Goal: Find specific page/section: Find specific page/section

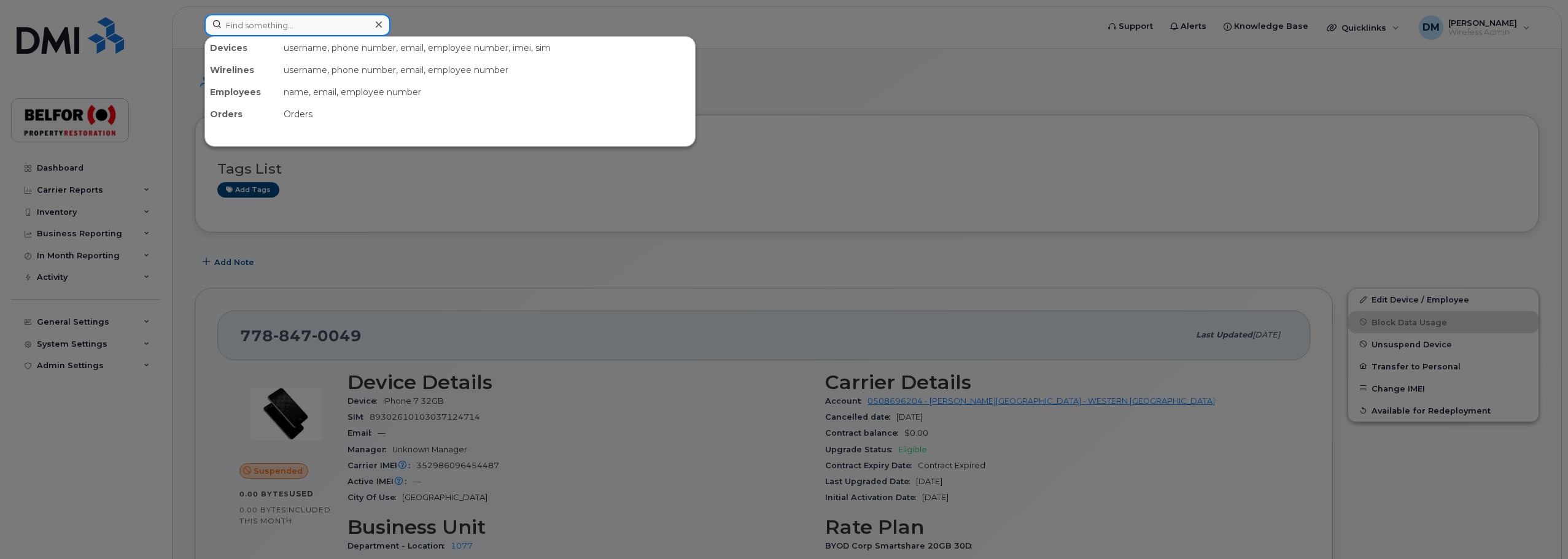
click at [223, 29] on input at bounding box center [296, 25] width 186 height 22
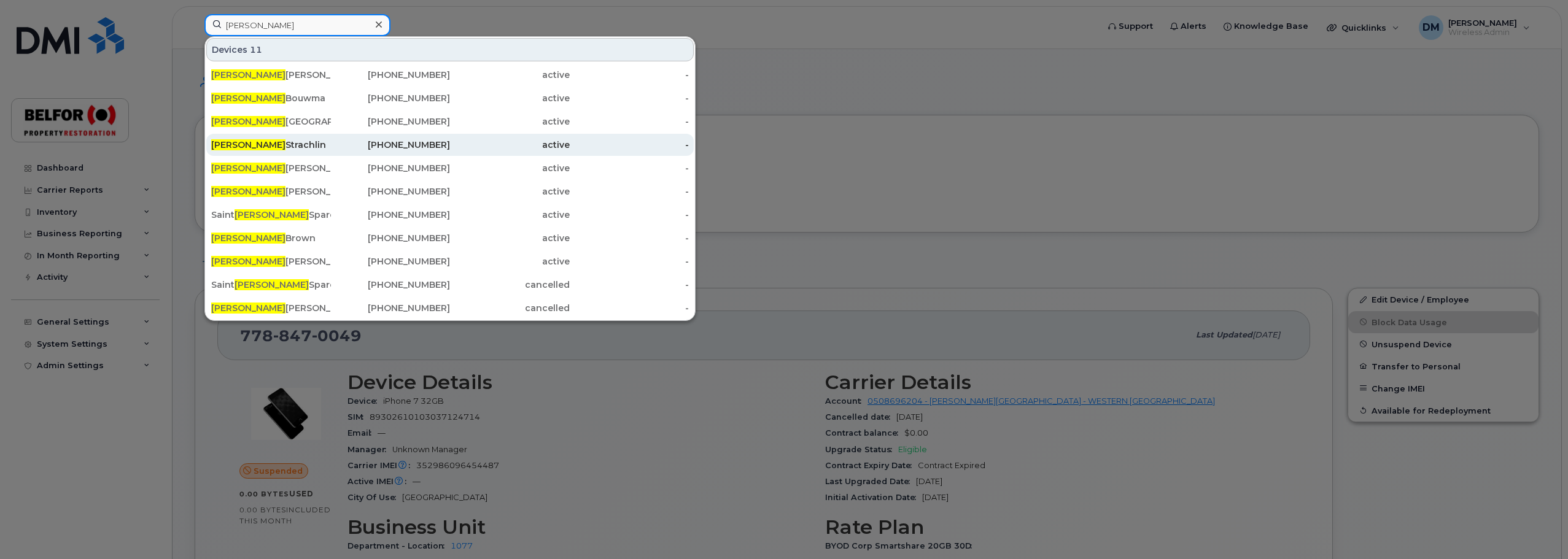
type input "[PERSON_NAME]"
click at [273, 144] on div "[PERSON_NAME]" at bounding box center [270, 145] width 120 height 13
click at [252, 145] on div "John Strachlin" at bounding box center [270, 145] width 120 height 13
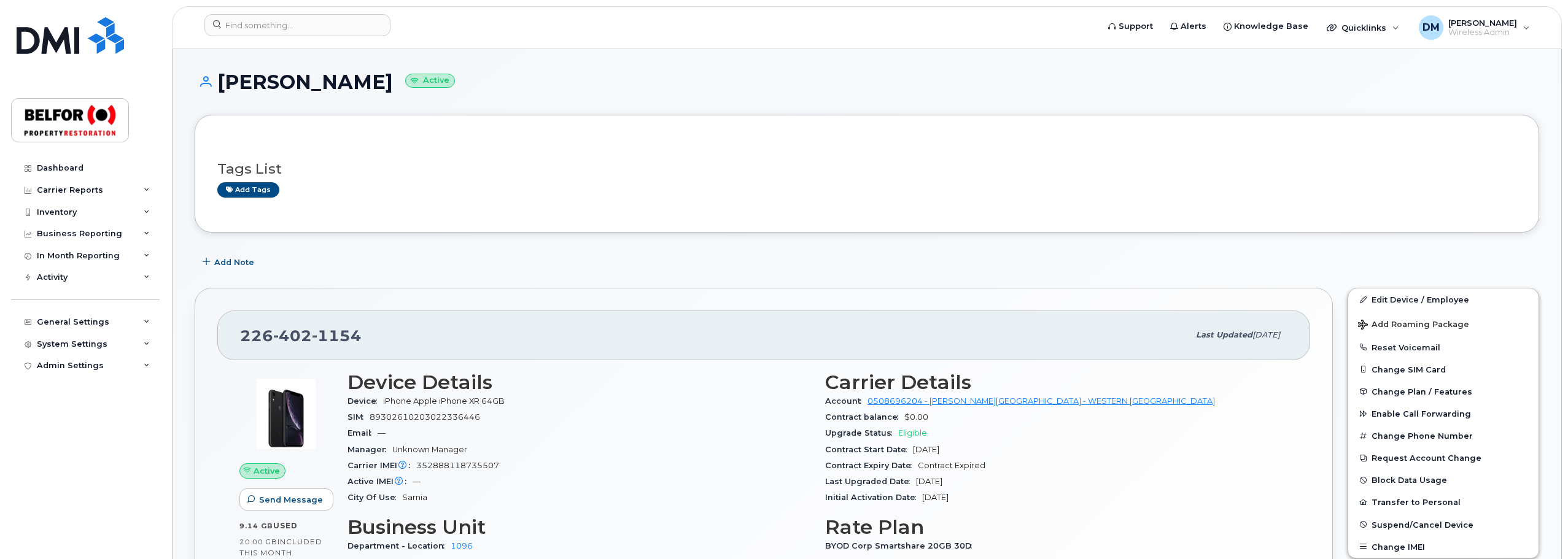
click at [51, 552] on div "Dashboard Carrier Reports Monthly Billing Data Daily Data Pooling Data Behavior…" at bounding box center [83, 279] width 166 height 559
